Goal: Navigation & Orientation: Go to known website

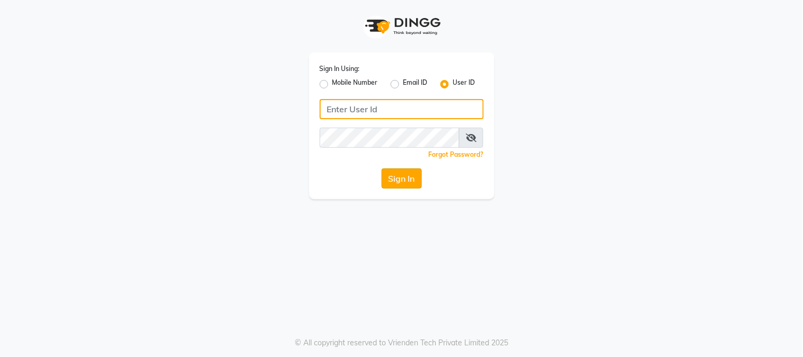
type input "e1947-06"
click at [394, 181] on button "Sign In" at bounding box center [402, 178] width 40 height 20
